Goal: Find specific page/section: Find specific page/section

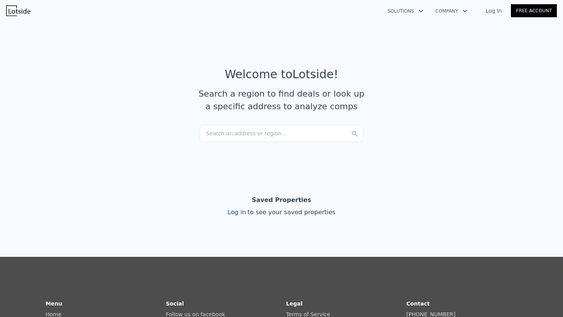
click at [491, 11] on link "Log In" at bounding box center [494, 11] width 34 height 8
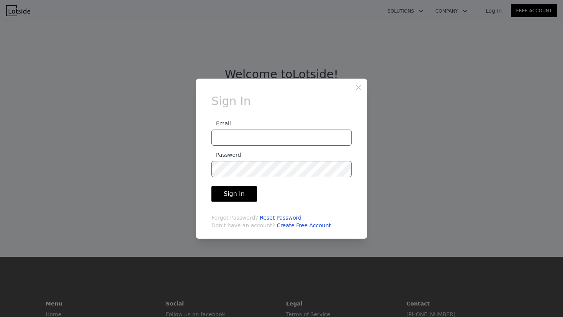
type input "dean.realestate24@gmail.com"
click at [212, 186] on button "Sign In" at bounding box center [235, 193] width 46 height 15
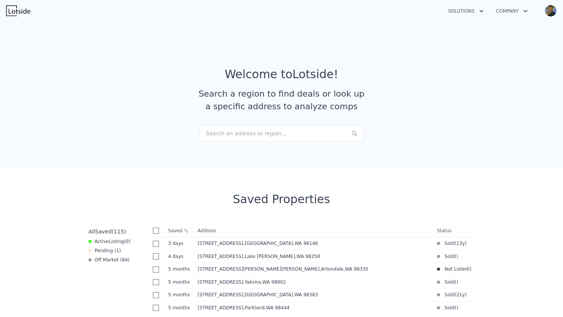
click at [259, 136] on div "Search an address or region..." at bounding box center [282, 133] width 164 height 17
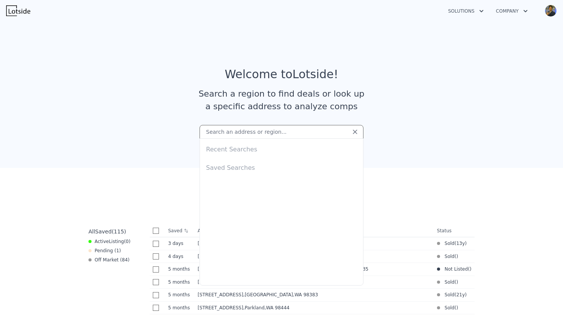
click at [121, 134] on section "Welcome to Lotside ! Search a region to find deals or look up a specific addres…" at bounding box center [281, 92] width 563 height 149
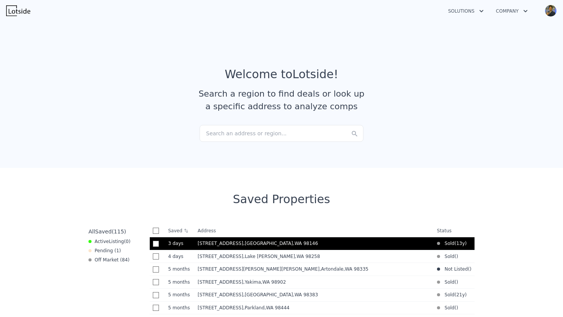
click at [260, 244] on span ", White Center , WA 98146" at bounding box center [282, 243] width 78 height 5
